Goal: Navigation & Orientation: Find specific page/section

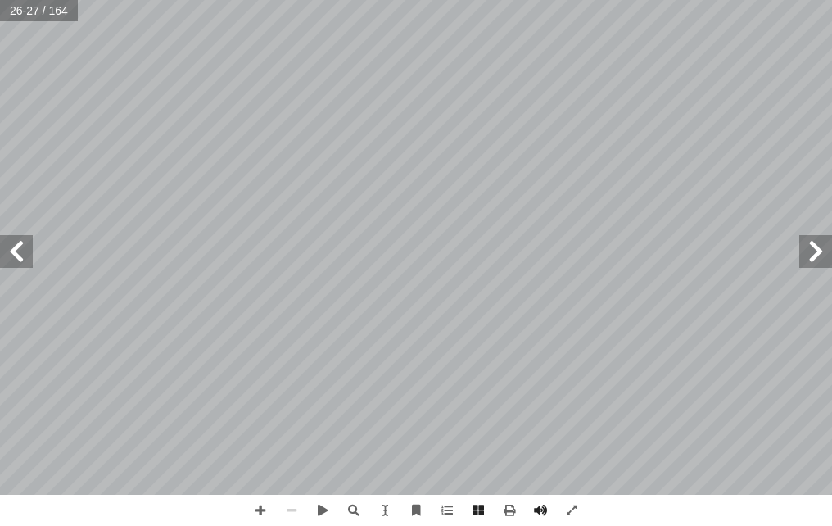
click at [26, 255] on span at bounding box center [16, 251] width 33 height 33
click at [15, 242] on span at bounding box center [16, 251] width 33 height 33
click at [22, 247] on span at bounding box center [16, 251] width 33 height 33
click at [831, 111] on html "الصفحة الرئيسية الصف الأول الصف الثاني الصف الثالث الصف الرابع الصف الخامس الصف…" at bounding box center [416, 55] width 832 height 111
click at [807, 256] on span at bounding box center [815, 251] width 33 height 33
